Goal: Task Accomplishment & Management: Manage account settings

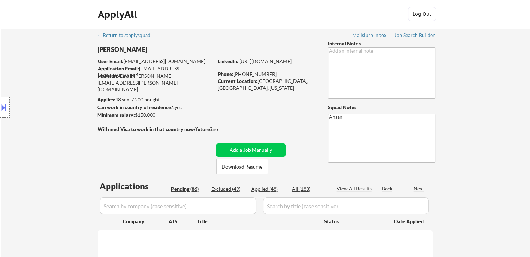
select select ""pending""
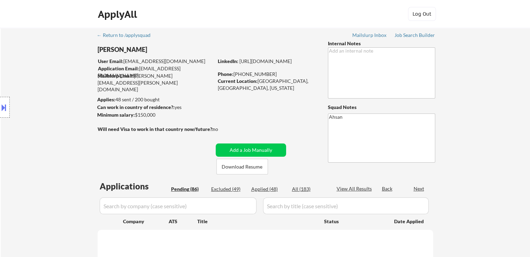
select select ""pending""
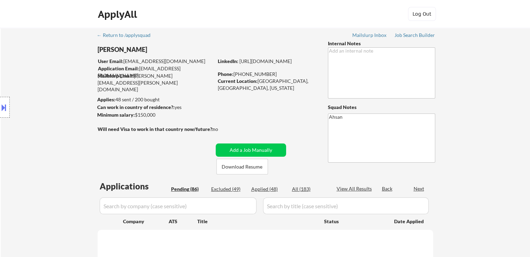
select select ""pending""
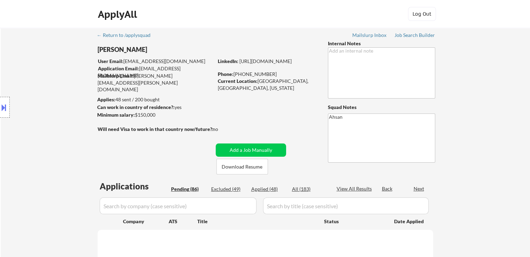
select select ""pending""
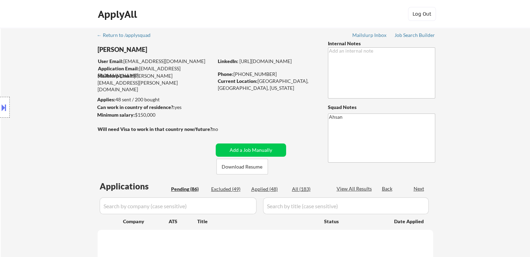
select select ""pending""
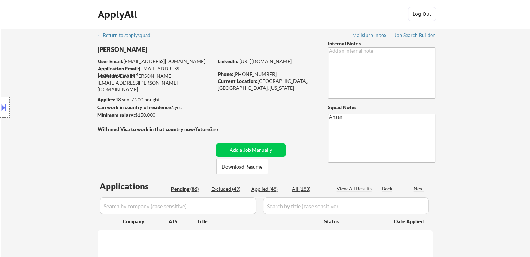
select select ""pending""
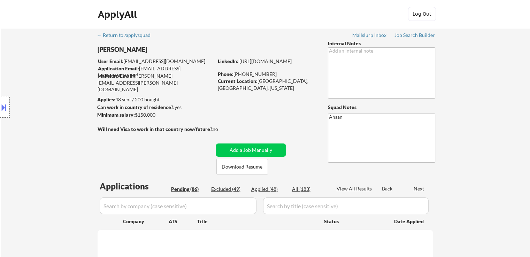
select select ""pending""
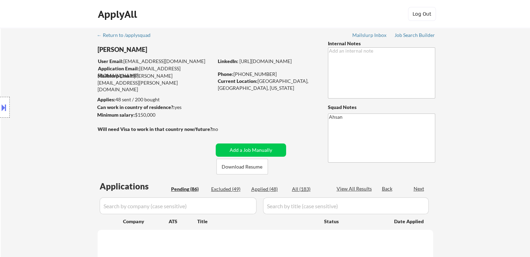
select select ""pending""
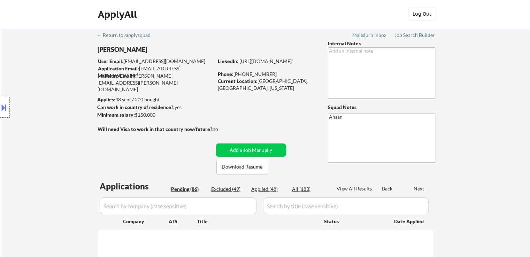
select select ""pending""
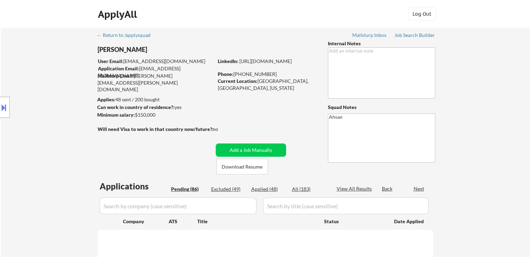
select select ""pending""
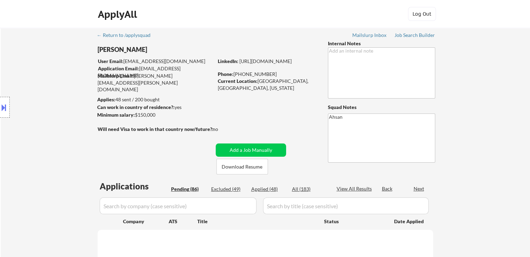
select select ""pending""
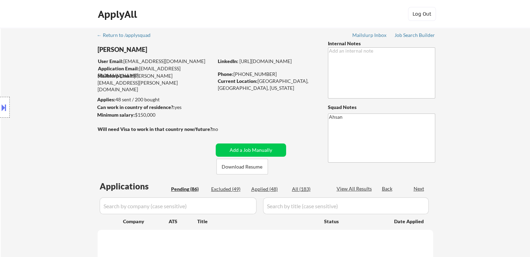
select select ""pending""
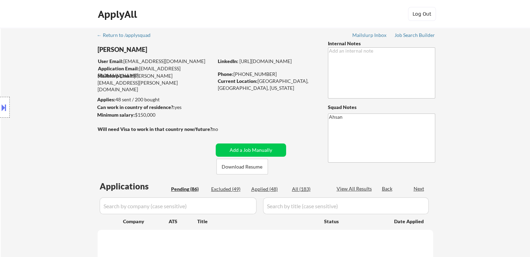
select select ""pending""
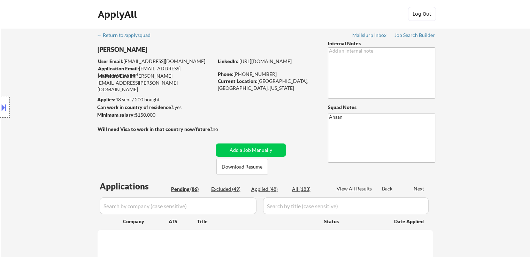
select select ""pending""
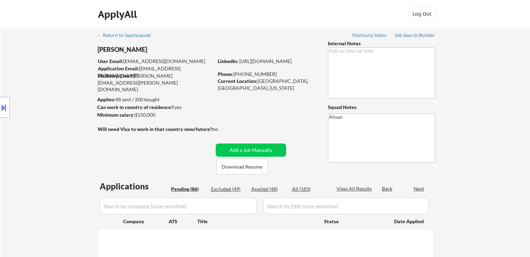
select select ""pending""
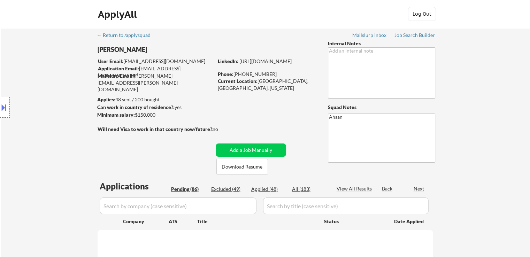
select select ""pending""
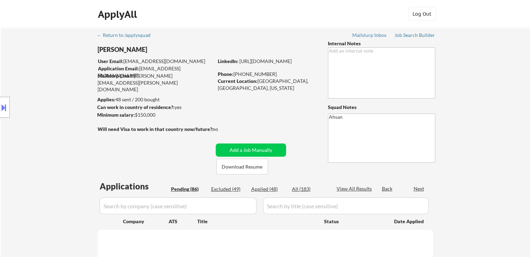
select select ""pending""
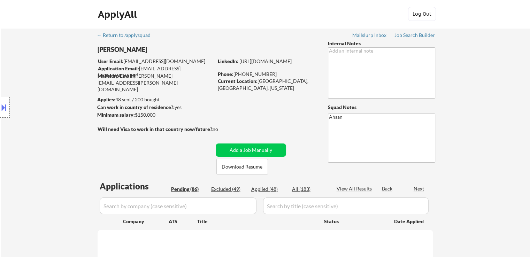
select select ""pending""
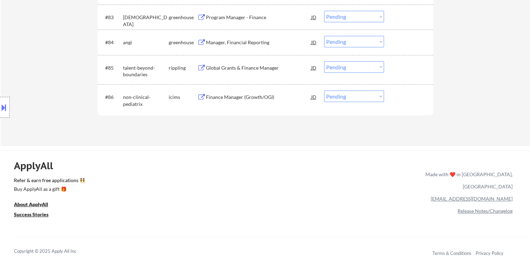
scroll to position [2405, 0]
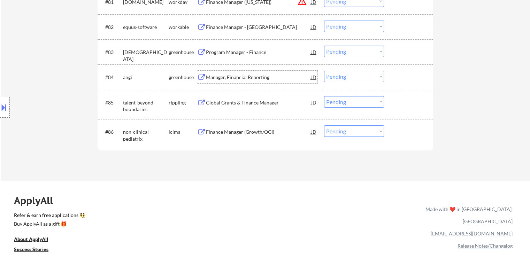
click at [243, 78] on div "Manager, Financial Reporting" at bounding box center [258, 77] width 105 height 7
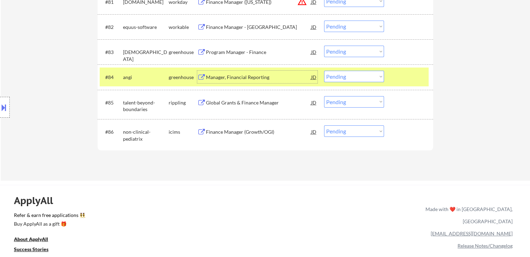
click at [337, 78] on select "Choose an option... Pending Applied Excluded (Questions) Excluded (Expired) Exc…" at bounding box center [354, 77] width 60 height 12
click at [324, 71] on select "Choose an option... Pending Applied Excluded (Questions) Excluded (Expired) Exc…" at bounding box center [354, 77] width 60 height 12
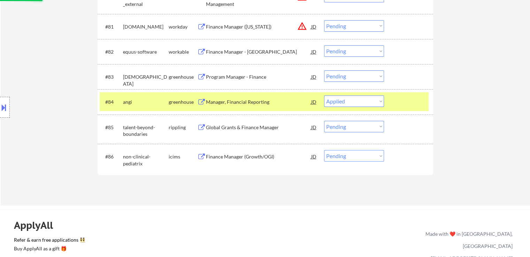
scroll to position [2370, 0]
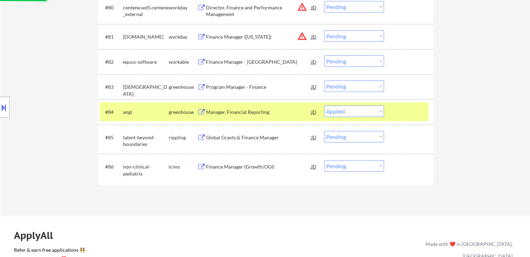
click at [236, 86] on div "Program Manager - Finance" at bounding box center [258, 87] width 105 height 7
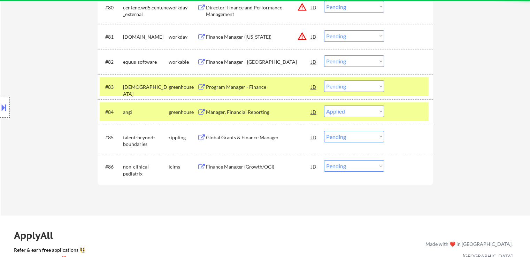
select select ""pending""
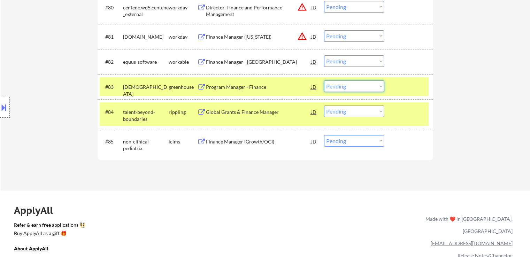
click at [340, 86] on select "Choose an option... Pending Applied Excluded (Questions) Excluded (Expired) Exc…" at bounding box center [354, 87] width 60 height 12
click at [324, 81] on select "Choose an option... Pending Applied Excluded (Questions) Excluded (Expired) Exc…" at bounding box center [354, 87] width 60 height 12
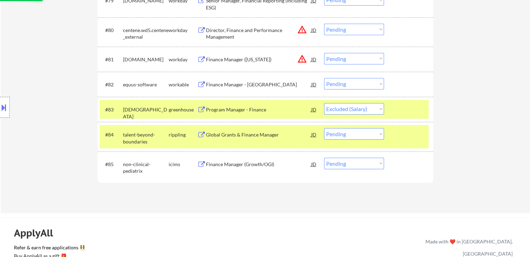
scroll to position [2335, 0]
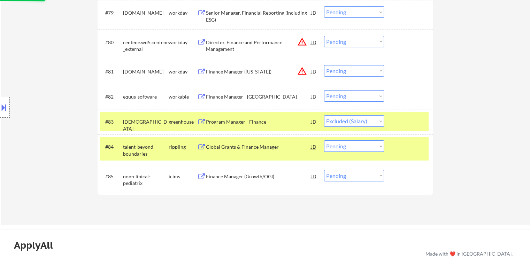
click at [237, 97] on div "Finance Manager - [GEOGRAPHIC_DATA]" at bounding box center [258, 96] width 105 height 7
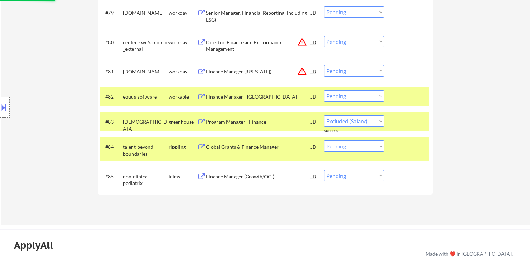
select select ""pending""
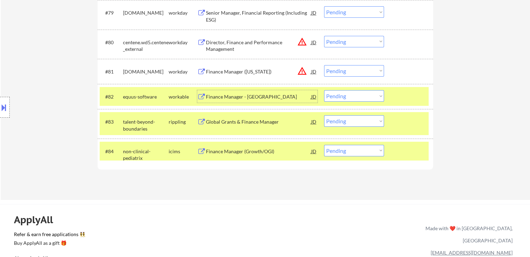
click at [339, 95] on select "Choose an option... Pending Applied Excluded (Questions) Excluded (Expired) Exc…" at bounding box center [354, 96] width 60 height 12
click at [324, 90] on select "Choose an option... Pending Applied Excluded (Questions) Excluded (Expired) Exc…" at bounding box center [354, 96] width 60 height 12
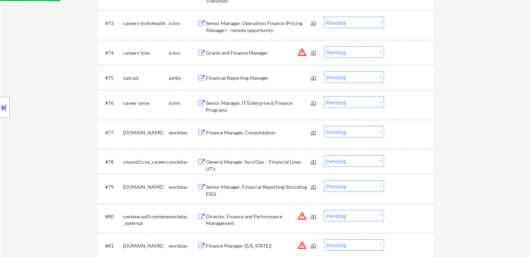
scroll to position [2126, 0]
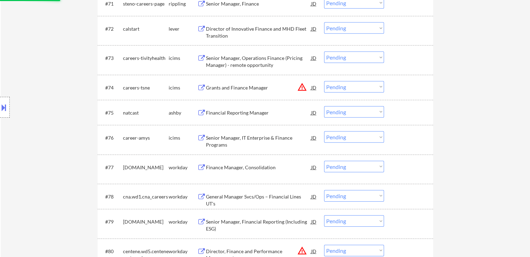
click at [245, 114] on div "Financial Reporting Manager" at bounding box center [258, 112] width 105 height 7
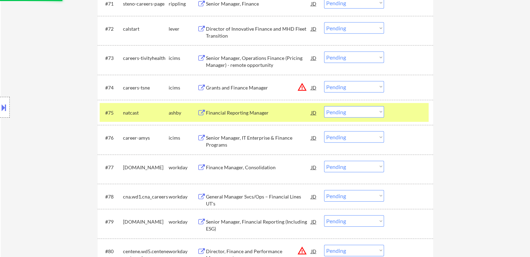
select select ""pending""
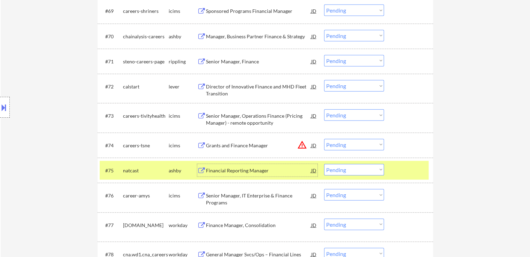
scroll to position [2056, 0]
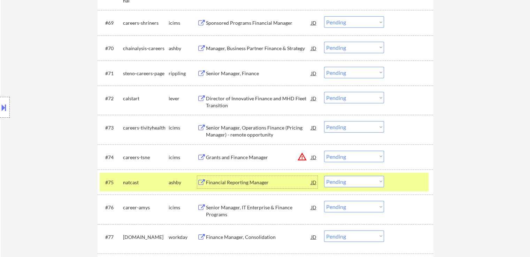
click at [254, 98] on div "Director of Innovative Finance and MHD Fleet Transition" at bounding box center [258, 102] width 105 height 14
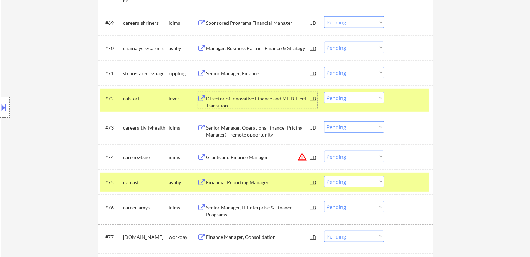
click at [343, 99] on select "Choose an option... Pending Applied Excluded (Questions) Excluded (Expired) Exc…" at bounding box center [354, 98] width 60 height 12
click at [324, 92] on select "Choose an option... Pending Applied Excluded (Questions) Excluded (Expired) Exc…" at bounding box center [354, 98] width 60 height 12
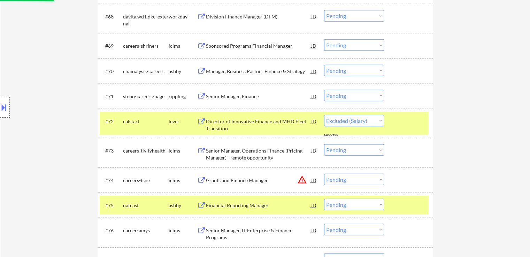
scroll to position [2021, 0]
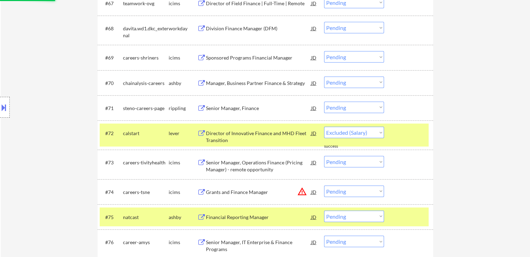
select select ""pending""
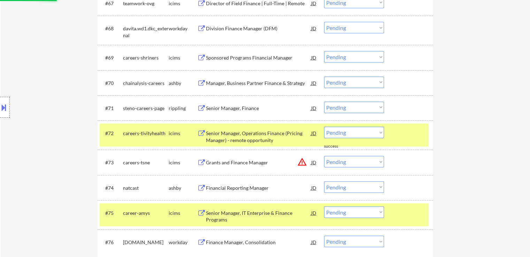
click at [228, 109] on div "Senior Manager, Finance" at bounding box center [258, 108] width 105 height 7
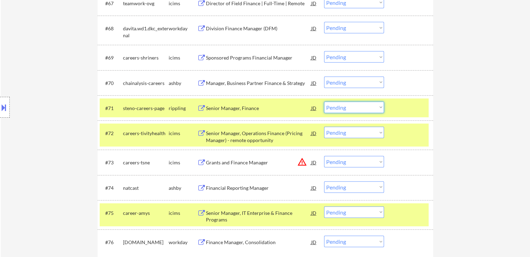
click at [342, 108] on select "Choose an option... Pending Applied Excluded (Questions) Excluded (Expired) Exc…" at bounding box center [354, 108] width 60 height 12
click at [324, 102] on select "Choose an option... Pending Applied Excluded (Questions) Excluded (Expired) Exc…" at bounding box center [354, 108] width 60 height 12
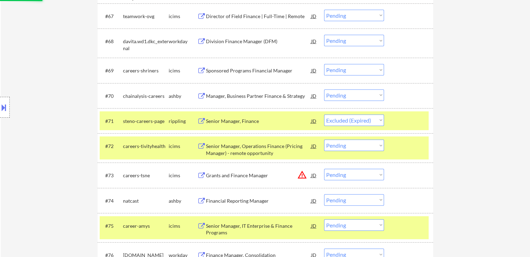
scroll to position [1987, 0]
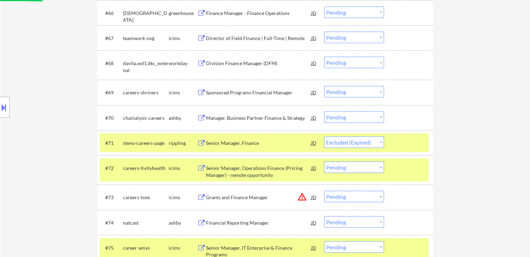
click at [223, 119] on div "Manager, Business Partner Finance & Strategy" at bounding box center [258, 118] width 105 height 7
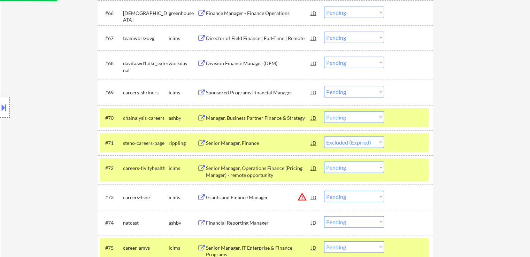
select select ""pending""
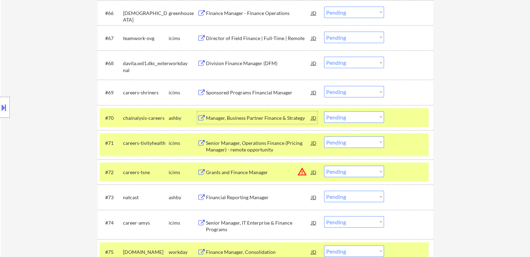
click at [345, 119] on select "Choose an option... Pending Applied Excluded (Questions) Excluded (Expired) Exc…" at bounding box center [354, 118] width 60 height 12
click at [324, 112] on select "Choose an option... Pending Applied Excluded (Questions) Excluded (Expired) Exc…" at bounding box center [354, 118] width 60 height 12
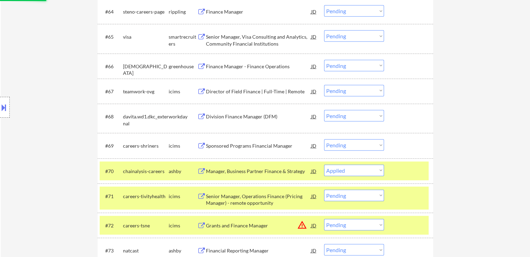
scroll to position [1917, 0]
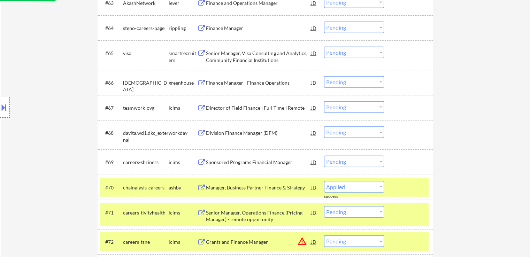
click at [249, 84] on div "Finance Manager - Finance Operations" at bounding box center [258, 82] width 105 height 7
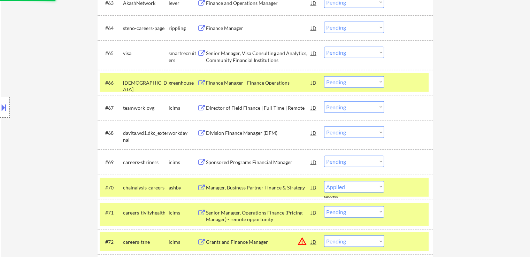
select select ""pending""
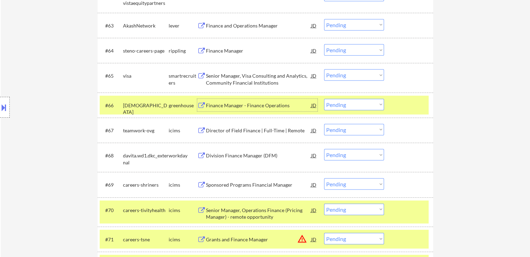
scroll to position [1882, 0]
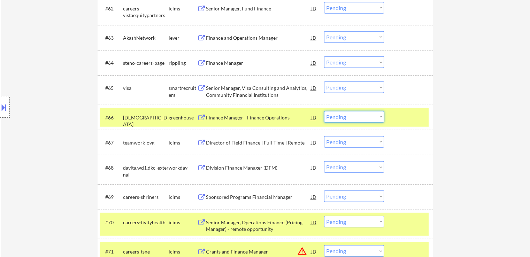
click at [338, 117] on select "Choose an option... Pending Applied Excluded (Questions) Excluded (Expired) Exc…" at bounding box center [354, 117] width 60 height 12
click at [324, 111] on select "Choose an option... Pending Applied Excluded (Questions) Excluded (Expired) Exc…" at bounding box center [354, 117] width 60 height 12
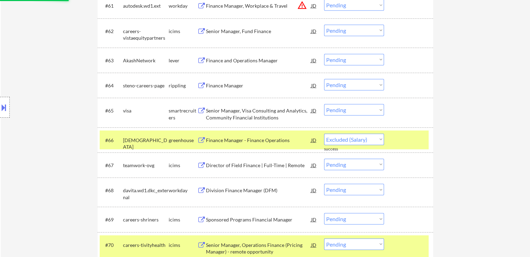
scroll to position [1847, 0]
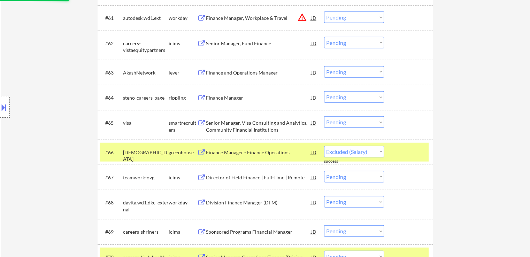
select select ""pending""
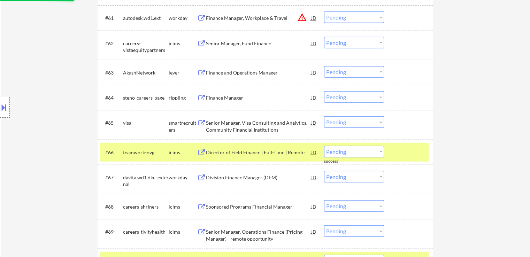
click at [223, 97] on div "Finance Manager" at bounding box center [258, 97] width 105 height 7
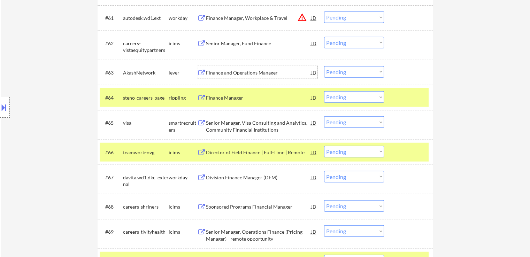
click at [228, 72] on div "Finance and Operations Manager" at bounding box center [258, 72] width 105 height 7
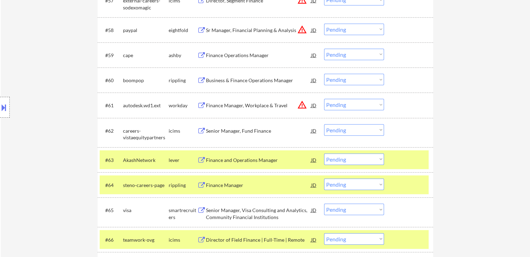
scroll to position [1743, 0]
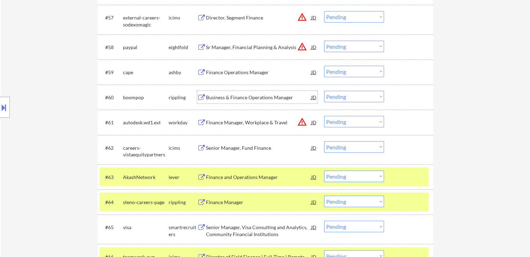
click at [231, 98] on div "Business & Finance Operations Manager" at bounding box center [258, 97] width 105 height 7
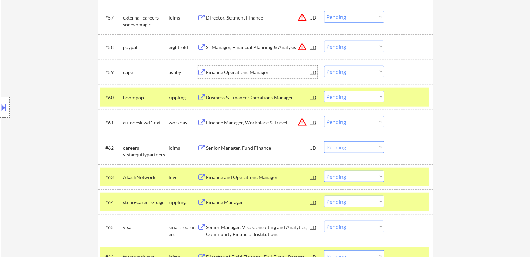
click at [237, 71] on div "Finance Operations Manager" at bounding box center [258, 72] width 105 height 7
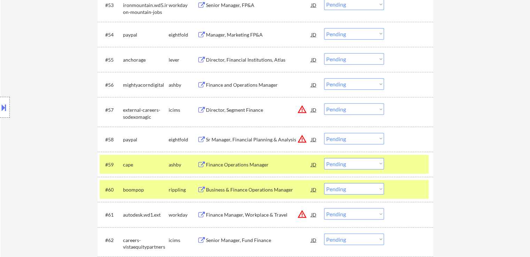
scroll to position [1638, 0]
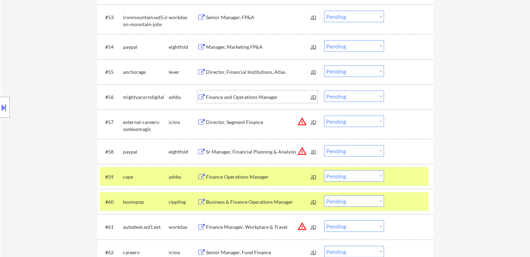
click at [236, 96] on div "Finance and Operations Manager" at bounding box center [258, 97] width 105 height 7
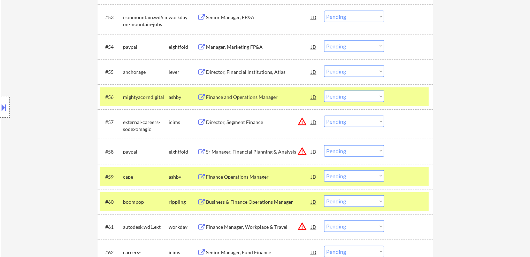
click at [244, 75] on div "Director, Financial Institutions, Atlas" at bounding box center [258, 72] width 105 height 7
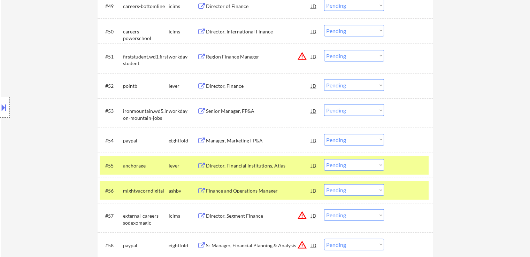
scroll to position [1534, 0]
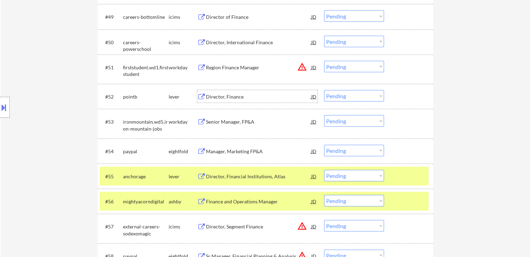
click at [229, 94] on div "Director, Finance" at bounding box center [258, 96] width 105 height 7
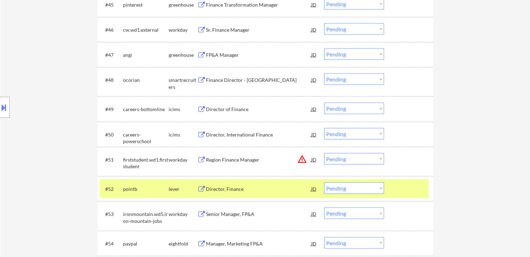
scroll to position [1429, 0]
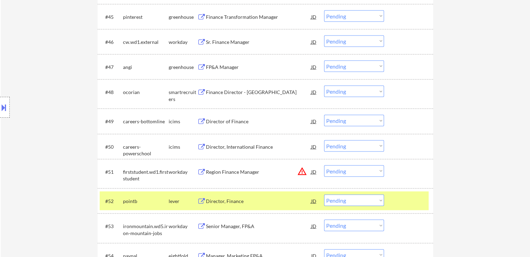
click at [237, 89] on div "Finance Director - [GEOGRAPHIC_DATA]" at bounding box center [258, 92] width 105 height 7
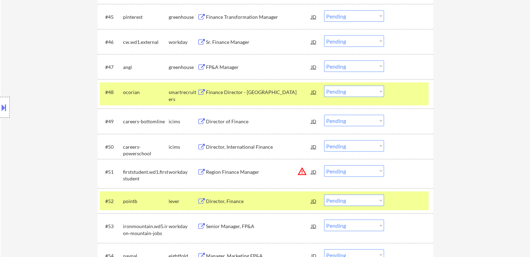
click at [227, 70] on div "FP&A Manager" at bounding box center [258, 67] width 105 height 7
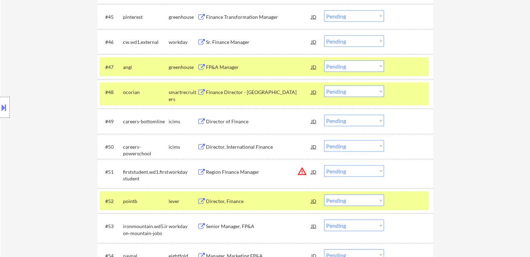
scroll to position [1394, 0]
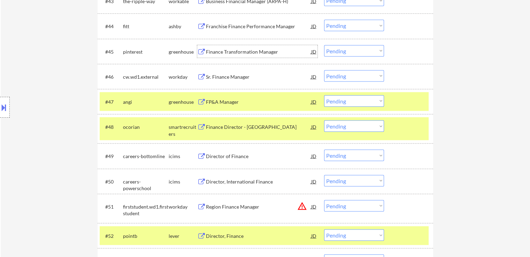
click at [236, 53] on div "Finance Transformation Manager" at bounding box center [258, 51] width 105 height 7
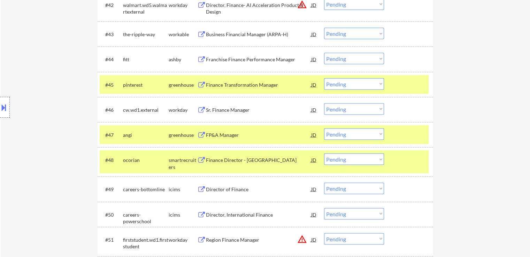
scroll to position [1324, 0]
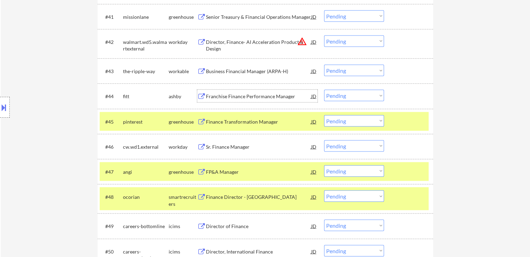
click at [240, 93] on div "Franchise Finance Performance Manager" at bounding box center [258, 96] width 105 height 7
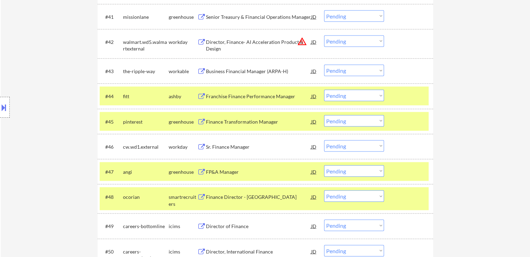
click at [249, 71] on div "Business Financial Manager (ARPA-H)" at bounding box center [258, 71] width 105 height 7
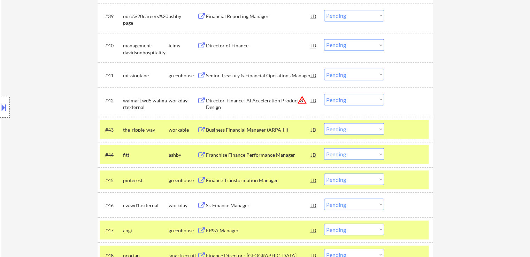
scroll to position [1255, 0]
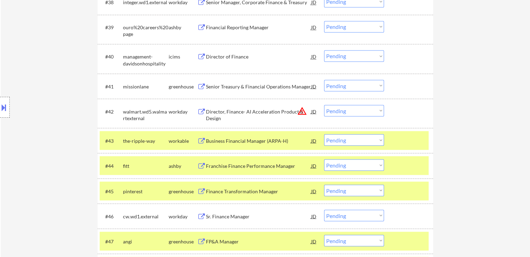
click at [238, 86] on div "Senior Treasury & Financial Operations Manager" at bounding box center [258, 86] width 105 height 7
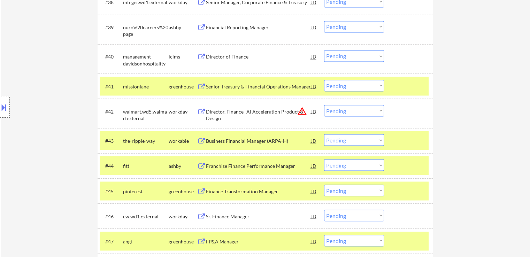
scroll to position [1817, 0]
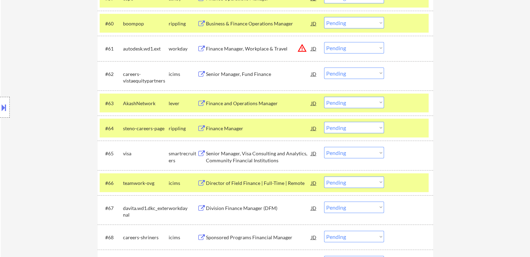
click at [343, 130] on select "Choose an option... Pending Applied Excluded (Questions) Excluded (Expired) Exc…" at bounding box center [354, 128] width 60 height 12
click at [324, 122] on select "Choose an option... Pending Applied Excluded (Questions) Excluded (Expired) Exc…" at bounding box center [354, 128] width 60 height 12
select select ""pending""
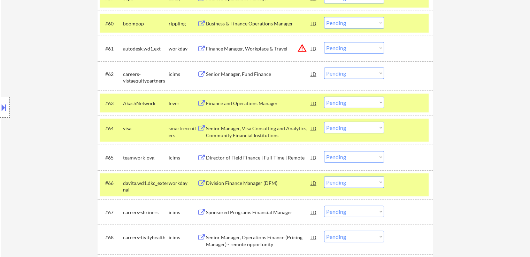
click at [339, 102] on select "Choose an option... Pending Applied Excluded (Questions) Excluded (Expired) Exc…" at bounding box center [354, 103] width 60 height 12
click at [324, 97] on select "Choose an option... Pending Applied Excluded (Questions) Excluded (Expired) Exc…" at bounding box center [354, 103] width 60 height 12
select select ""pending""
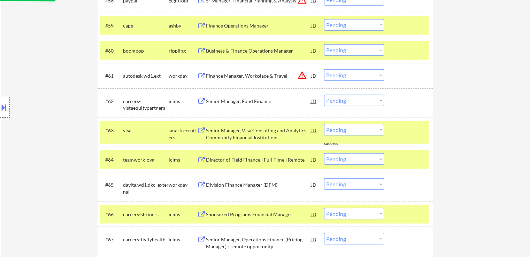
scroll to position [1782, 0]
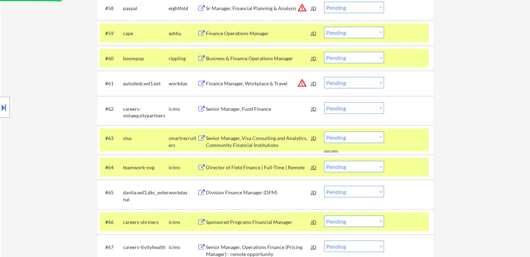
click at [340, 58] on select "Choose an option... Pending Applied Excluded (Questions) Excluded (Expired) Exc…" at bounding box center [354, 58] width 60 height 12
click at [324, 52] on select "Choose an option... Pending Applied Excluded (Questions) Excluded (Expired) Exc…" at bounding box center [354, 58] width 60 height 12
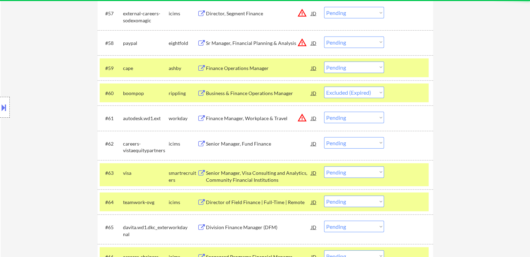
scroll to position [1747, 0]
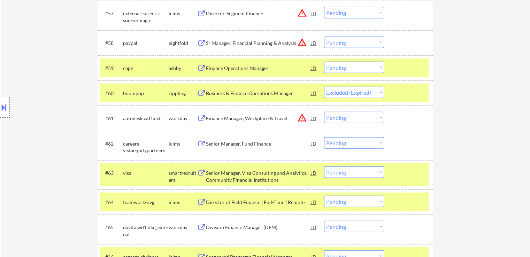
select select ""pending""
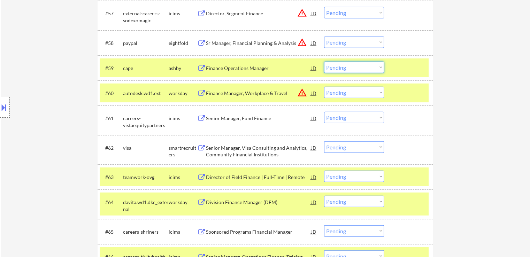
click at [343, 70] on select "Choose an option... Pending Applied Excluded (Questions) Excluded (Expired) Exc…" at bounding box center [354, 68] width 60 height 12
click at [343, 69] on select "Choose an option... Pending Applied Excluded (Questions) Excluded (Expired) Exc…" at bounding box center [354, 68] width 60 height 12
click at [324, 62] on select "Choose an option... Pending Applied Excluded (Questions) Excluded (Expired) Exc…" at bounding box center [354, 68] width 60 height 12
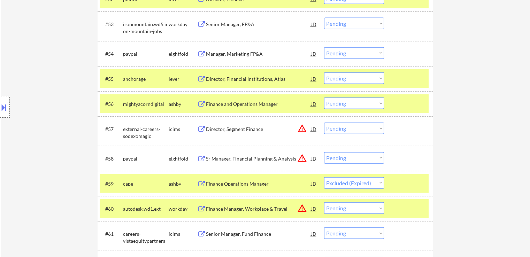
scroll to position [1642, 0]
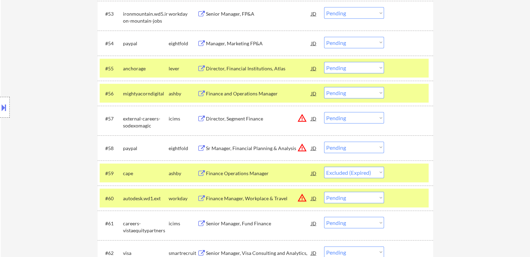
select select ""pending""
click at [336, 92] on select "Choose an option... Pending Applied Excluded (Questions) Excluded (Expired) Exc…" at bounding box center [354, 93] width 60 height 12
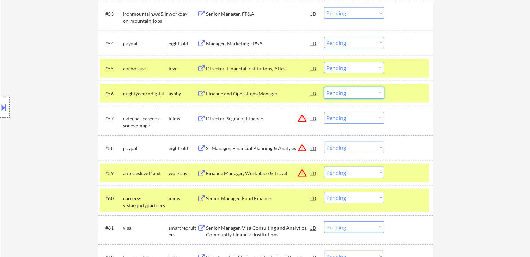
select select ""excluded__expired_""
click at [324, 87] on select "Choose an option... Pending Applied Excluded (Questions) Excluded (Expired) Exc…" at bounding box center [354, 93] width 60 height 12
click at [349, 68] on select "Choose an option... Pending Applied Excluded (Questions) Excluded (Expired) Exc…" at bounding box center [354, 68] width 60 height 12
select select ""excluded__expired_""
click at [324, 62] on select "Choose an option... Pending Applied Excluded (Questions) Excluded (Expired) Exc…" at bounding box center [354, 68] width 60 height 12
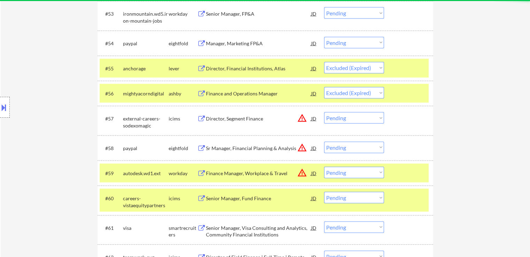
select select ""pending""
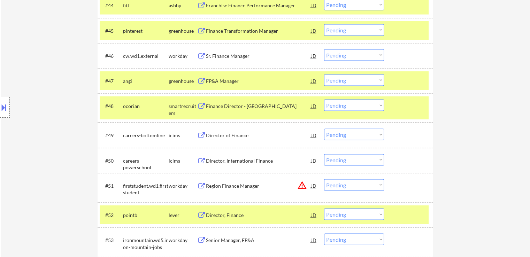
scroll to position [1428, 0]
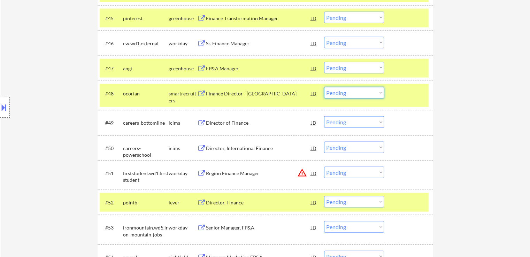
click at [346, 94] on select "Choose an option... Pending Applied Excluded (Questions) Excluded (Expired) Exc…" at bounding box center [354, 93] width 60 height 12
select select ""excluded__expired_""
click at [324, 87] on select "Choose an option... Pending Applied Excluded (Questions) Excluded (Expired) Exc…" at bounding box center [354, 93] width 60 height 12
click at [7, 115] on div at bounding box center [5, 107] width 10 height 21
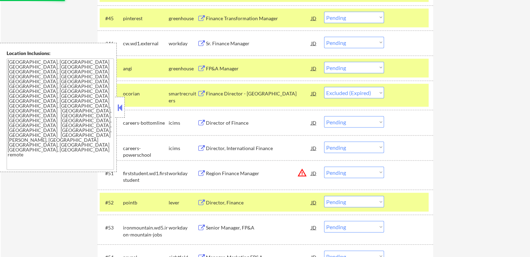
select select ""pending""
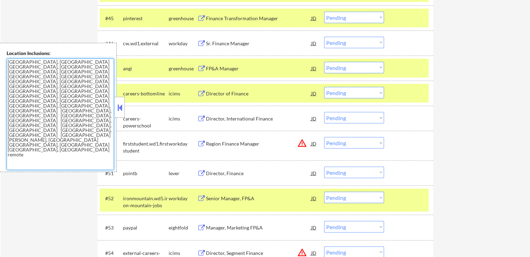
drag, startPoint x: 89, startPoint y: 63, endPoint x: 89, endPoint y: 83, distance: 19.9
click at [82, 83] on textarea "[GEOGRAPHIC_DATA], [GEOGRAPHIC_DATA] [GEOGRAPHIC_DATA], [GEOGRAPHIC_DATA] [GEOG…" at bounding box center [60, 115] width 107 height 112
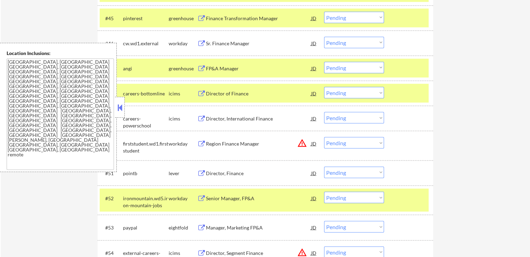
click at [121, 106] on button at bounding box center [120, 107] width 8 height 10
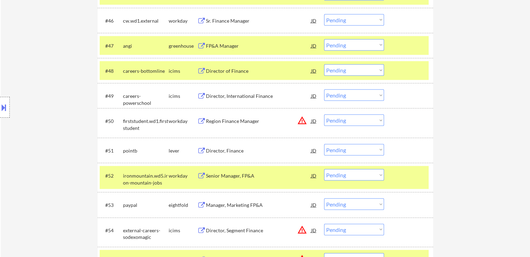
scroll to position [1497, 0]
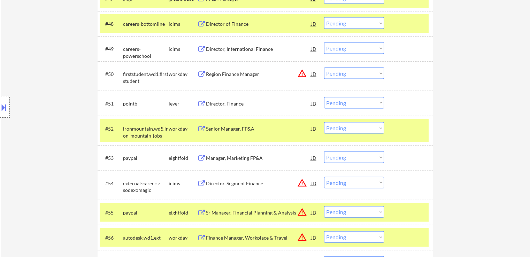
click at [335, 104] on select "Choose an option... Pending Applied Excluded (Questions) Excluded (Expired) Exc…" at bounding box center [354, 103] width 60 height 12
click at [324, 97] on select "Choose an option... Pending Applied Excluded (Questions) Excluded (Expired) Exc…" at bounding box center [354, 103] width 60 height 12
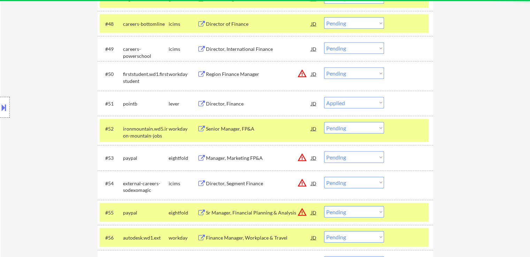
select select ""pending""
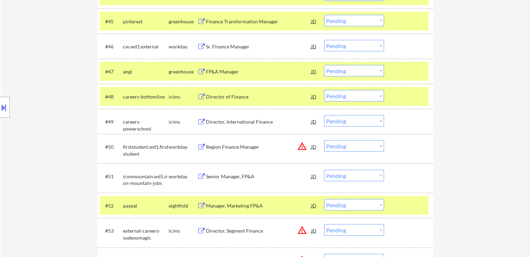
scroll to position [1423, 0]
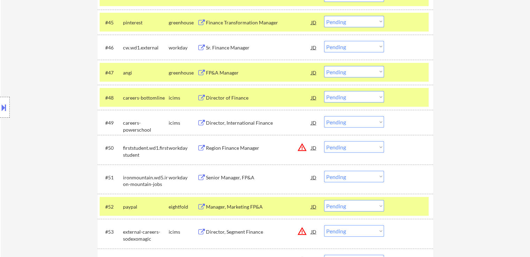
click at [339, 72] on select "Choose an option... Pending Applied Excluded (Questions) Excluded (Expired) Exc…" at bounding box center [354, 72] width 60 height 12
click at [324, 66] on select "Choose an option... Pending Applied Excluded (Questions) Excluded (Expired) Exc…" at bounding box center [354, 72] width 60 height 12
select select ""pending""
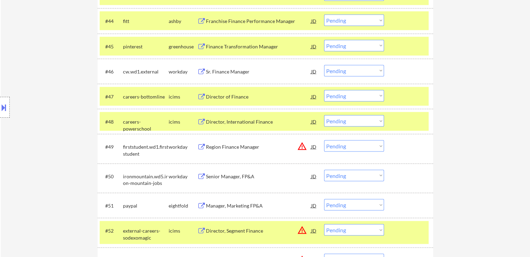
scroll to position [1383, 0]
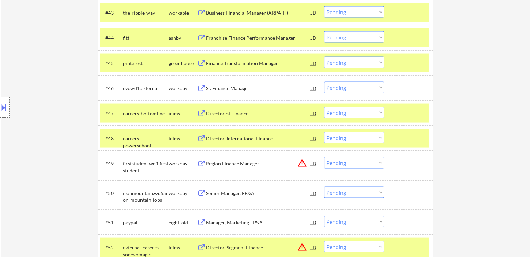
click at [334, 36] on select "Choose an option... Pending Applied Excluded (Questions) Excluded (Expired) Exc…" at bounding box center [354, 37] width 60 height 12
click at [324, 31] on select "Choose an option... Pending Applied Excluded (Questions) Excluded (Expired) Exc…" at bounding box center [354, 37] width 60 height 12
select select ""pending""
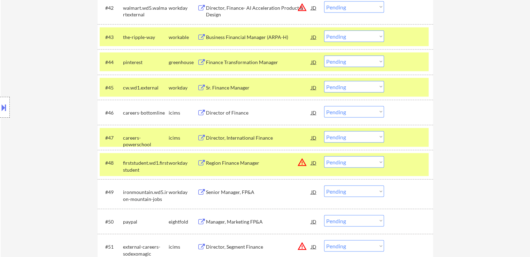
scroll to position [1348, 0]
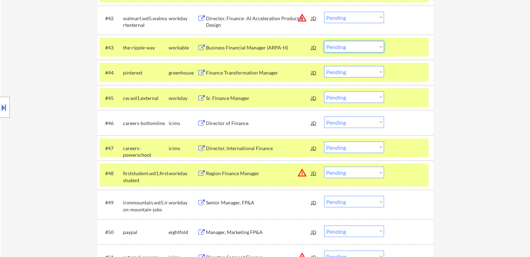
click at [345, 48] on select "Choose an option... Pending Applied Excluded (Questions) Excluded (Expired) Exc…" at bounding box center [354, 47] width 60 height 12
click at [324, 41] on select "Choose an option... Pending Applied Excluded (Questions) Excluded (Expired) Exc…" at bounding box center [354, 47] width 60 height 12
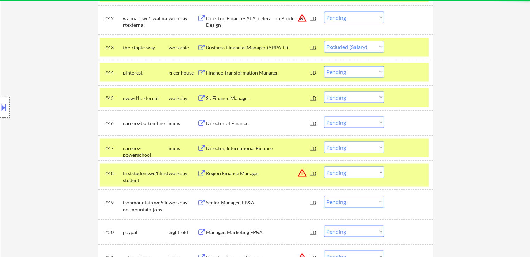
select select ""pending""
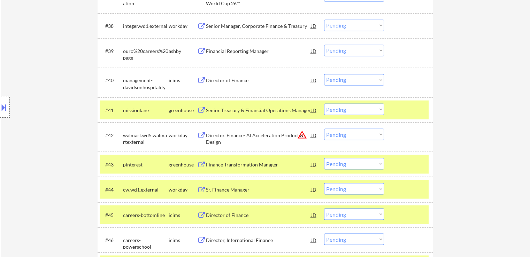
scroll to position [1247, 0]
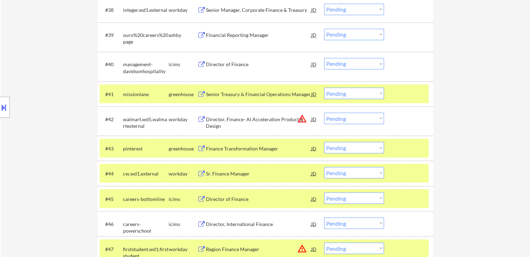
click at [360, 94] on select "Choose an option... Pending Applied Excluded (Questions) Excluded (Expired) Exc…" at bounding box center [354, 93] width 60 height 12
click at [324, 87] on select "Choose an option... Pending Applied Excluded (Questions) Excluded (Expired) Exc…" at bounding box center [354, 93] width 60 height 12
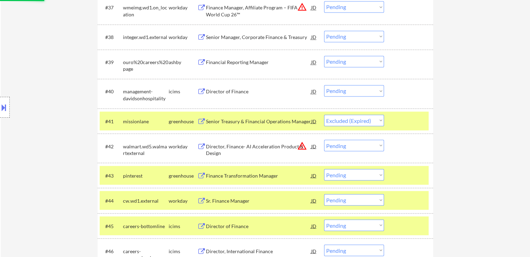
scroll to position [1177, 0]
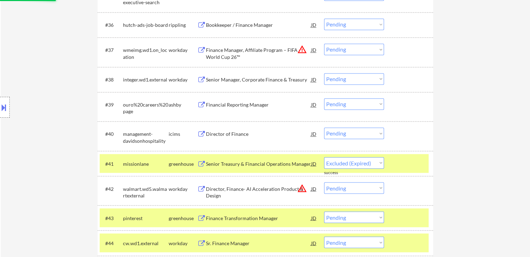
select select ""pending""
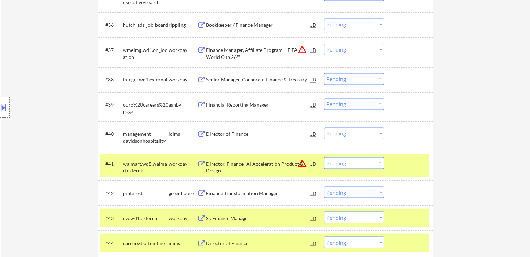
click at [244, 105] on div "Financial Reporting Manager" at bounding box center [258, 104] width 105 height 7
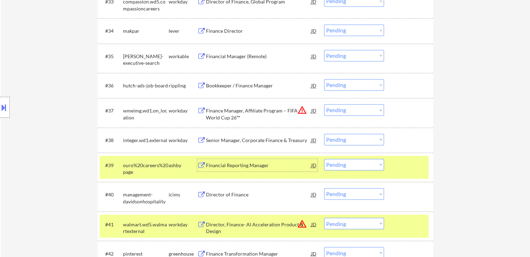
scroll to position [1073, 0]
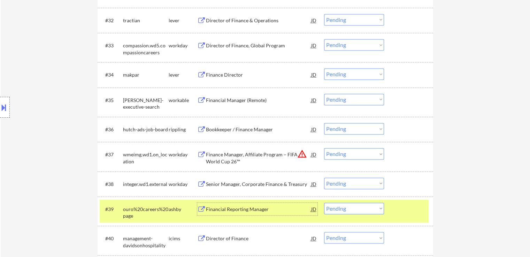
click at [237, 100] on div "Financial Manager (Remote)" at bounding box center [258, 100] width 105 height 7
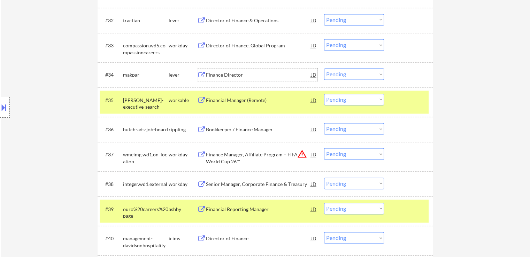
click at [231, 76] on div "Finance Director" at bounding box center [258, 74] width 105 height 7
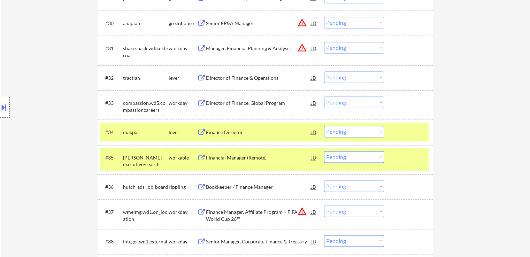
scroll to position [1003, 0]
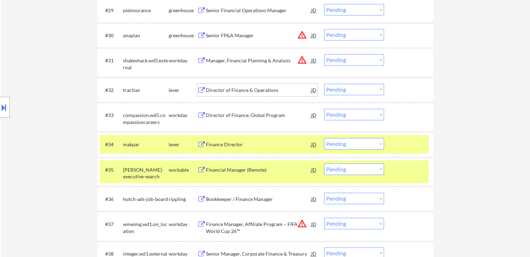
click at [234, 89] on div "Director of Finance & Operations" at bounding box center [258, 90] width 105 height 7
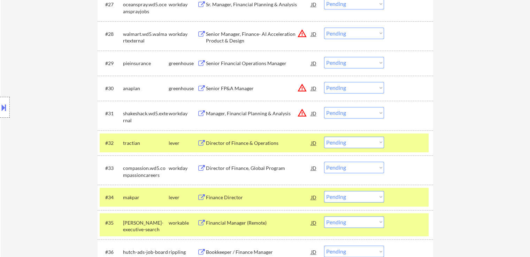
scroll to position [933, 0]
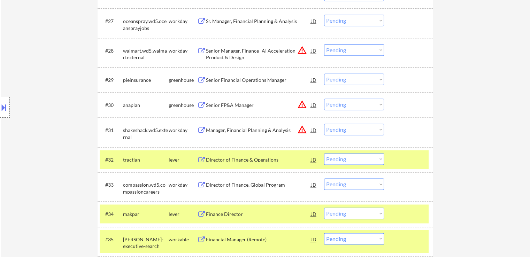
click at [235, 105] on div "Senior FP&A Manager" at bounding box center [258, 105] width 105 height 7
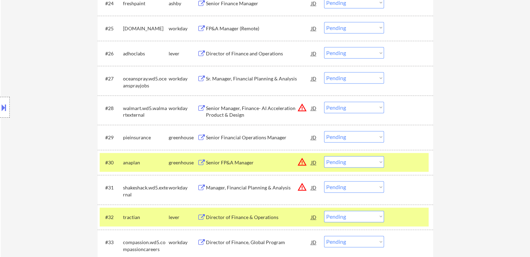
scroll to position [864, 0]
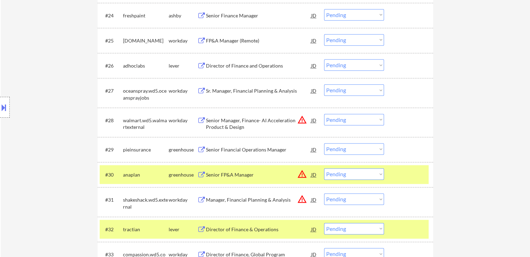
click at [238, 67] on div "Director of Finance and Operations" at bounding box center [258, 65] width 105 height 7
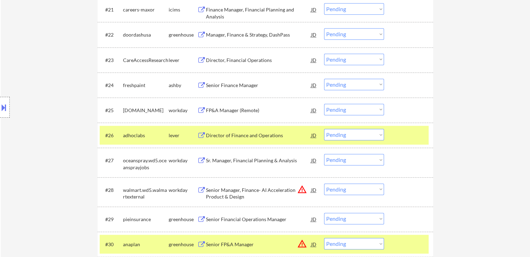
click at [237, 83] on div "Senior Finance Manager" at bounding box center [258, 85] width 105 height 7
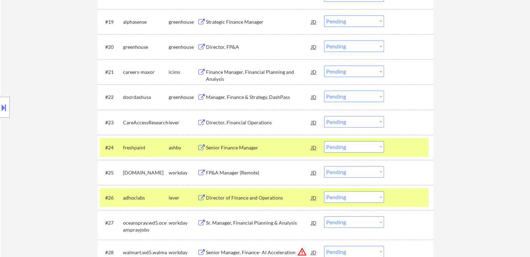
scroll to position [724, 0]
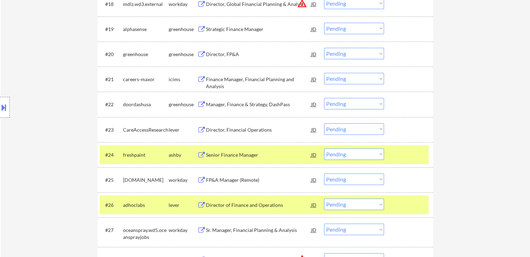
click at [236, 101] on div "Manager, Finance & Strategy, DashPass" at bounding box center [258, 104] width 105 height 13
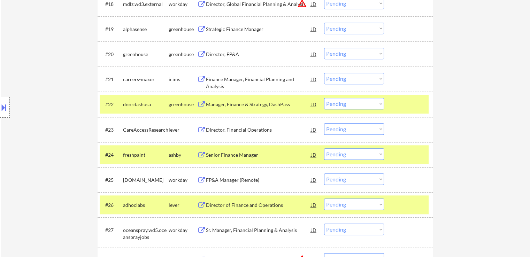
click at [230, 55] on div "Director, FP&A" at bounding box center [258, 54] width 105 height 7
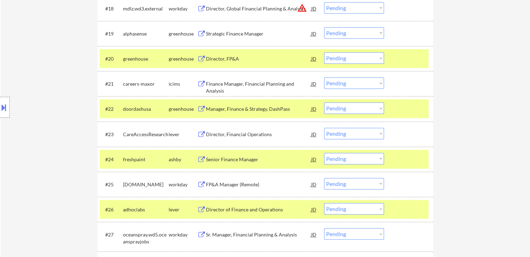
scroll to position [689, 0]
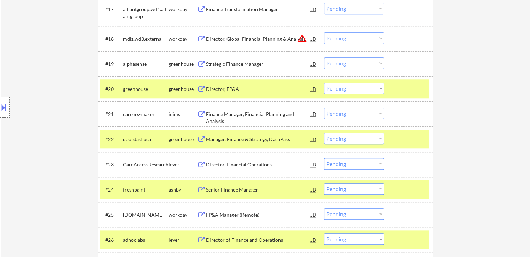
click at [237, 63] on div "Strategic Finance Manager" at bounding box center [258, 64] width 105 height 7
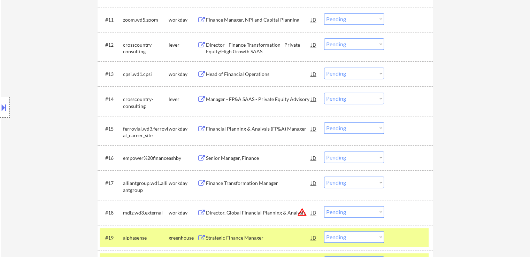
scroll to position [515, 0]
click at [230, 100] on div "Manager - FP&A SAAS - Private Equity Advisory" at bounding box center [258, 99] width 105 height 7
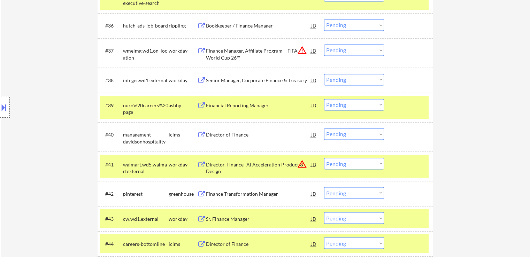
scroll to position [1188, 0]
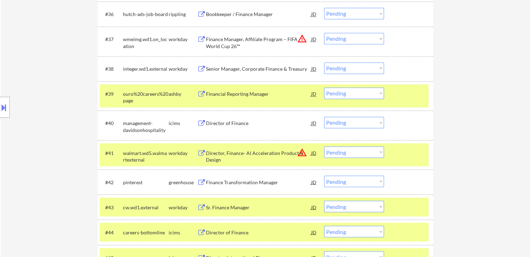
click at [354, 94] on select "Choose an option... Pending Applied Excluded (Questions) Excluded (Expired) Exc…" at bounding box center [354, 93] width 60 height 12
click at [324, 87] on select "Choose an option... Pending Applied Excluded (Questions) Excluded (Expired) Exc…" at bounding box center [354, 93] width 60 height 12
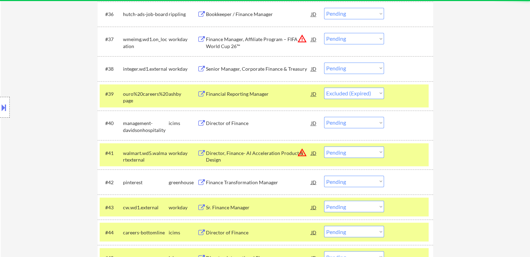
select select ""pending""
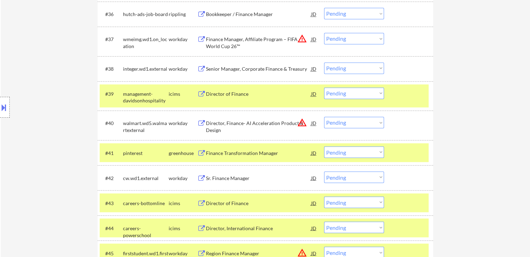
scroll to position [1044, 0]
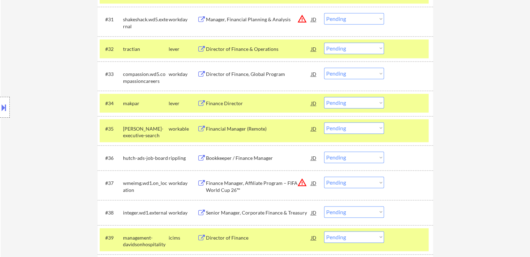
click at [346, 128] on select "Choose an option... Pending Applied Excluded (Questions) Excluded (Expired) Exc…" at bounding box center [354, 128] width 60 height 12
click at [324, 122] on select "Choose an option... Pending Applied Excluded (Questions) Excluded (Expired) Exc…" at bounding box center [354, 128] width 60 height 12
select select ""pending""
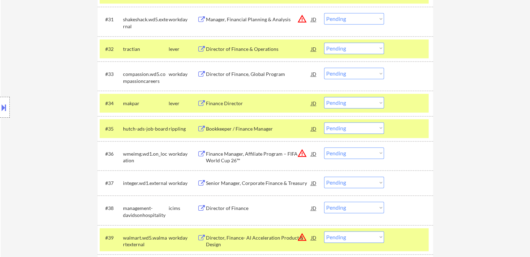
click at [343, 104] on select "Choose an option... Pending Applied Excluded (Questions) Excluded (Expired) Exc…" at bounding box center [354, 103] width 60 height 12
click at [324, 97] on select "Choose an option... Pending Applied Excluded (Questions) Excluded (Expired) Exc…" at bounding box center [354, 103] width 60 height 12
select select ""pending""
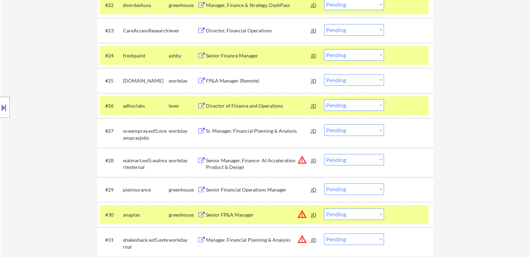
scroll to position [835, 0]
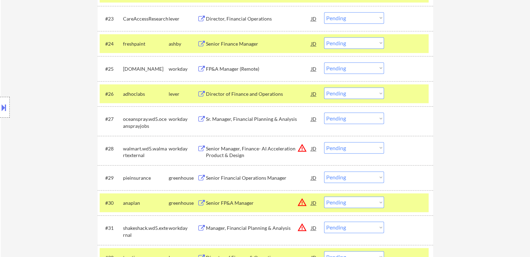
click at [346, 94] on select "Choose an option... Pending Applied Excluded (Questions) Excluded (Expired) Exc…" at bounding box center [354, 93] width 60 height 12
click at [324, 87] on select "Choose an option... Pending Applied Excluded (Questions) Excluded (Expired) Exc…" at bounding box center [354, 93] width 60 height 12
select select ""pending""
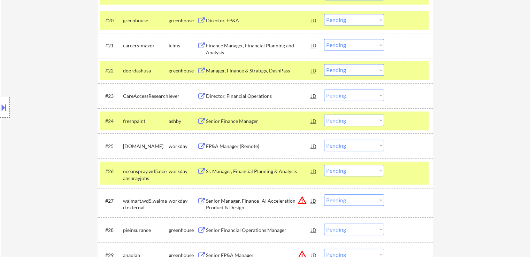
scroll to position [770, 0]
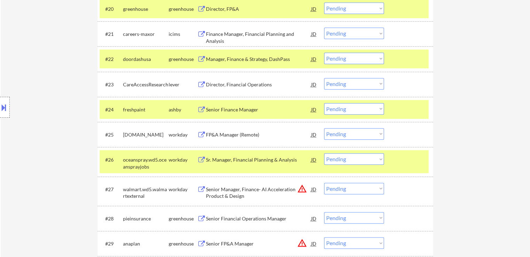
click at [341, 59] on select "Choose an option... Pending Applied Excluded (Questions) Excluded (Expired) Exc…" at bounding box center [354, 59] width 60 height 12
click at [324, 53] on select "Choose an option... Pending Applied Excluded (Questions) Excluded (Expired) Exc…" at bounding box center [354, 59] width 60 height 12
select select ""pending""
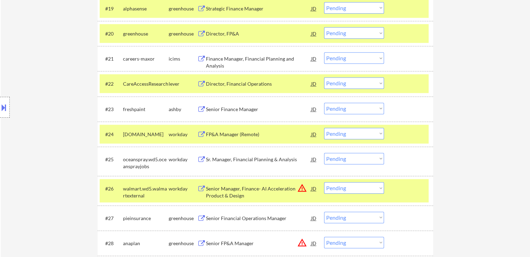
scroll to position [735, 0]
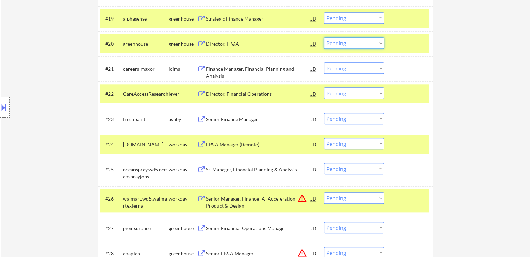
click at [340, 43] on select "Choose an option... Pending Applied Excluded (Questions) Excluded (Expired) Exc…" at bounding box center [354, 43] width 60 height 12
click at [324, 37] on select "Choose an option... Pending Applied Excluded (Questions) Excluded (Expired) Exc…" at bounding box center [354, 43] width 60 height 12
select select ""pending""
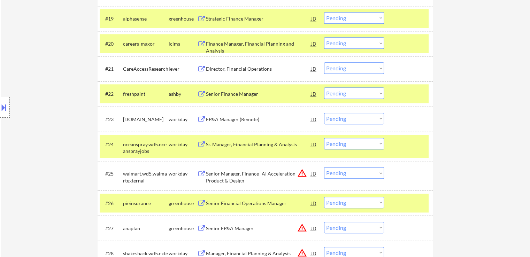
click at [349, 92] on select "Choose an option... Pending Applied Excluded (Questions) Excluded (Expired) Exc…" at bounding box center [354, 93] width 60 height 12
click at [324, 87] on select "Choose an option... Pending Applied Excluded (Questions) Excluded (Expired) Exc…" at bounding box center [354, 93] width 60 height 12
select select ""pending""
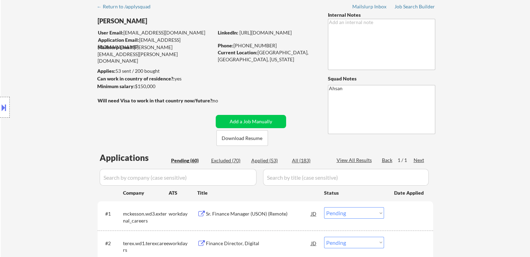
scroll to position [35, 0]
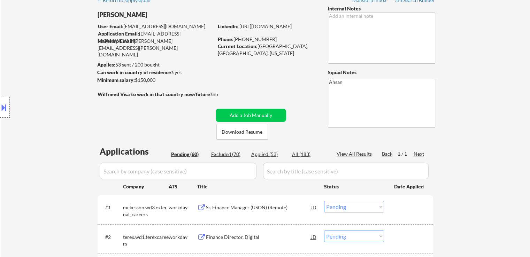
click at [119, 100] on div "Location Inclusions: [GEOGRAPHIC_DATA], [GEOGRAPHIC_DATA] [GEOGRAPHIC_DATA], [G…" at bounding box center [62, 107] width 125 height 129
